Goal: Navigation & Orientation: Go to known website

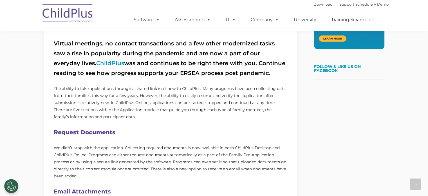
scroll to position [206, 0]
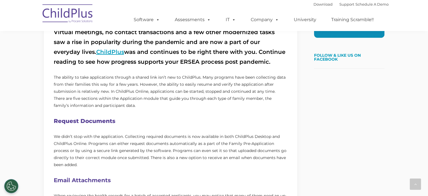
click at [96, 51] on link "ChildPlus" at bounding box center [110, 51] width 28 height 7
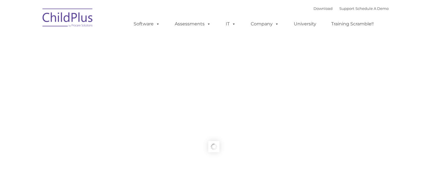
type input ""
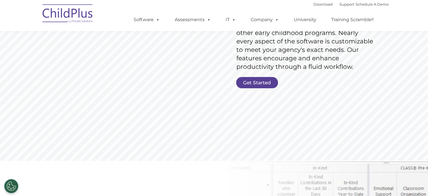
scroll to position [127, 0]
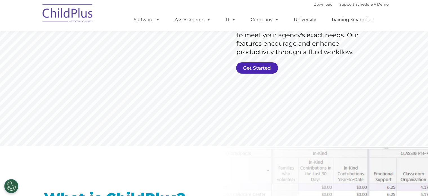
click at [256, 68] on link "Get Started" at bounding box center [257, 67] width 42 height 11
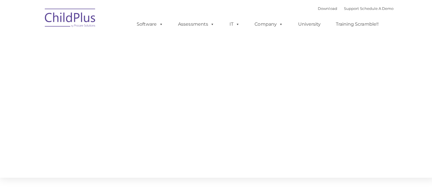
type input ""
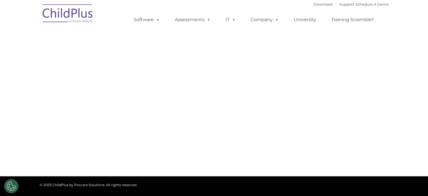
select select "MEDIUM"
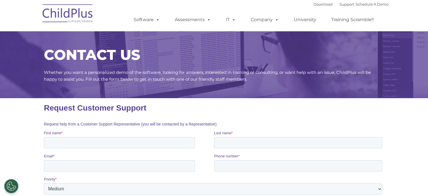
click at [68, 10] on img at bounding box center [68, 14] width 56 height 28
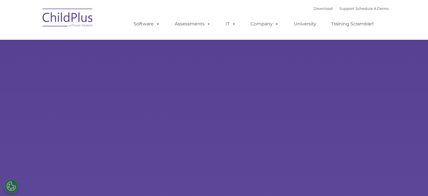
type input ""
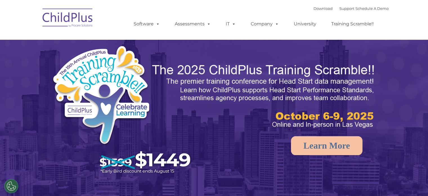
select select "MEDIUM"
click at [55, 21] on img at bounding box center [68, 19] width 56 height 28
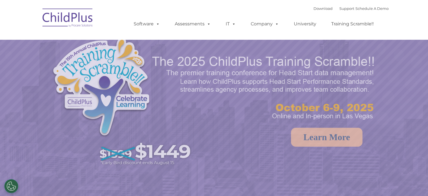
select select "MEDIUM"
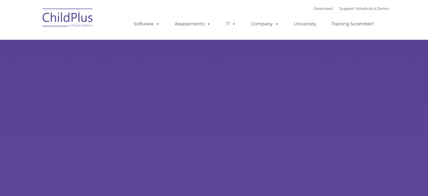
type input ""
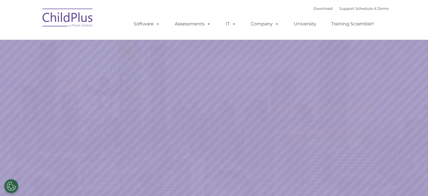
select select "MEDIUM"
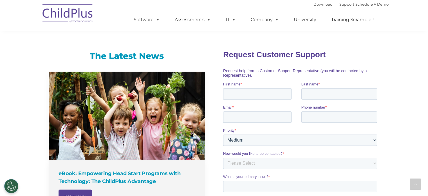
scroll to position [513, 0]
